Goal: Task Accomplishment & Management: Manage account settings

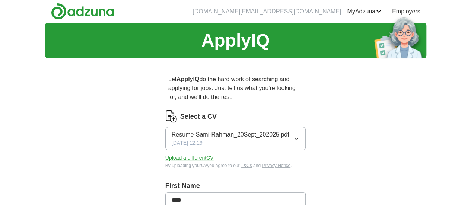
click at [179, 154] on button "Upload a different CV" at bounding box center [189, 158] width 48 height 8
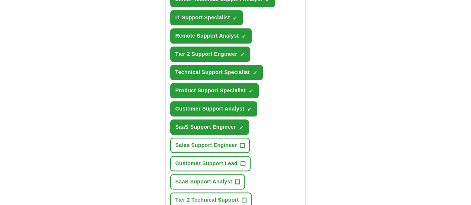
scroll to position [361, 0]
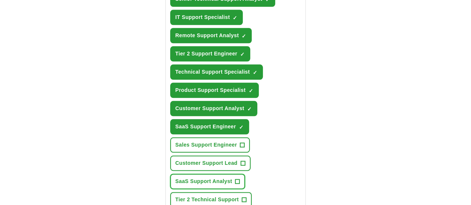
click at [240, 179] on span "+" at bounding box center [237, 182] width 4 height 6
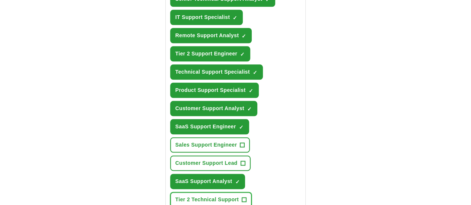
click at [242, 197] on span "+" at bounding box center [244, 200] width 4 height 6
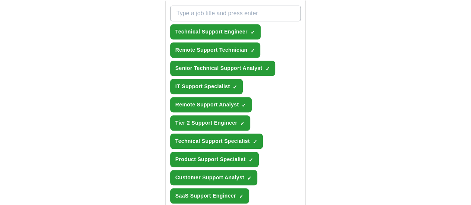
scroll to position [291, 0]
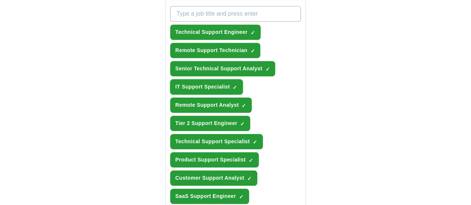
click at [0, 0] on span "×" at bounding box center [0, 0] width 0 height 0
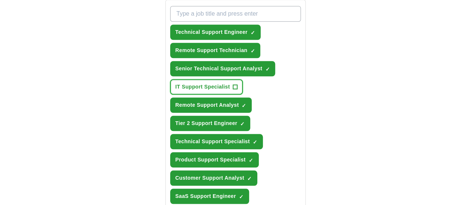
scroll to position [291, 0]
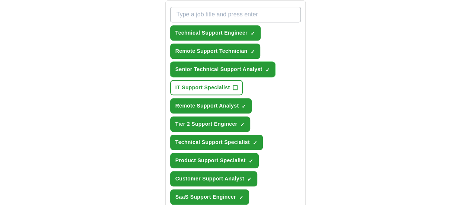
click at [0, 0] on span "×" at bounding box center [0, 0] width 0 height 0
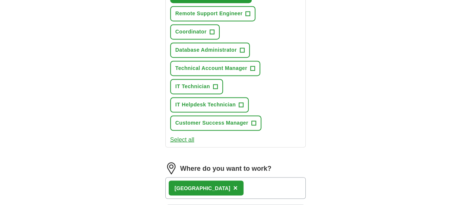
scroll to position [567, 0]
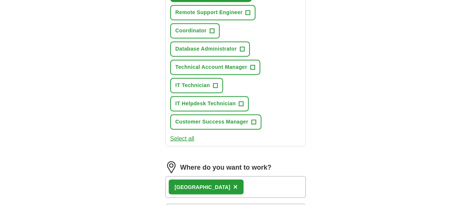
click at [267, 176] on div "Birmingham International Airport ×" at bounding box center [235, 187] width 141 height 22
click at [264, 176] on div "Birmingham International Airport ×" at bounding box center [235, 187] width 141 height 22
click at [258, 176] on div "Birmingham International Airport ×" at bounding box center [235, 187] width 141 height 22
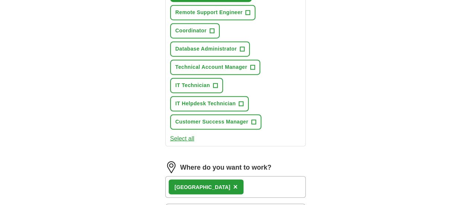
click at [258, 176] on div "Birmingham International Airport ×" at bounding box center [235, 187] width 141 height 22
click at [278, 176] on div "Birmingham International Airport ×" at bounding box center [235, 187] width 141 height 22
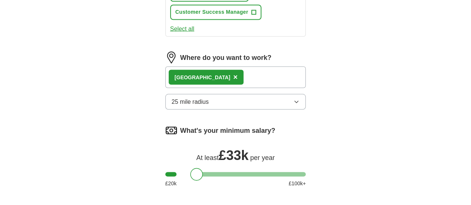
scroll to position [678, 0]
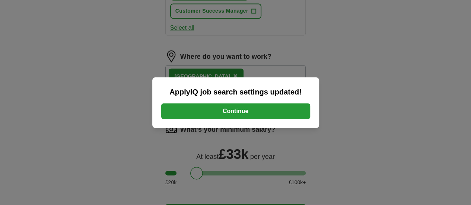
click at [240, 112] on button "Continue" at bounding box center [235, 112] width 149 height 16
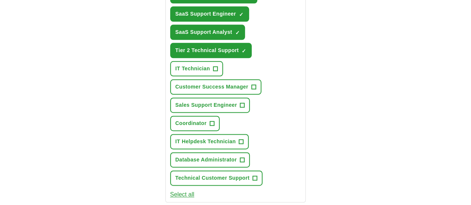
scroll to position [438, 0]
type input "*"
type input "****"
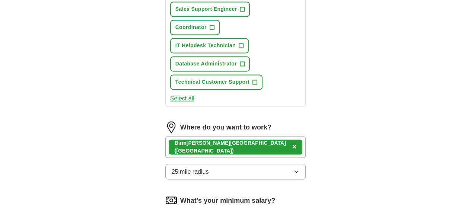
scroll to position [535, 0]
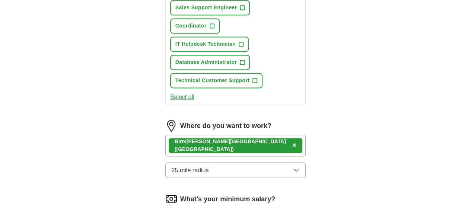
click at [279, 162] on button "25 mile radius" at bounding box center [235, 170] width 141 height 16
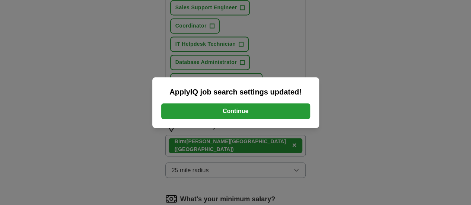
click at [236, 114] on button "Continue" at bounding box center [235, 112] width 149 height 16
